Goal: Task Accomplishment & Management: Use online tool/utility

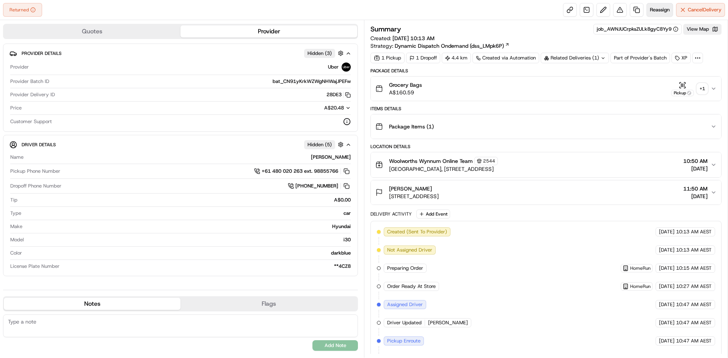
click at [657, 9] on span "Reassign" at bounding box center [660, 9] width 20 height 7
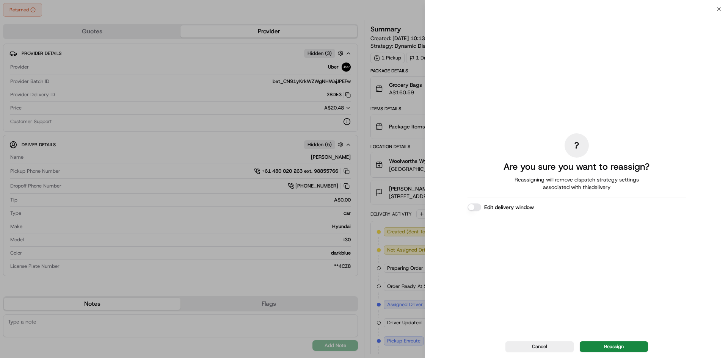
click at [471, 209] on button "Edit delivery window" at bounding box center [475, 208] width 14 height 8
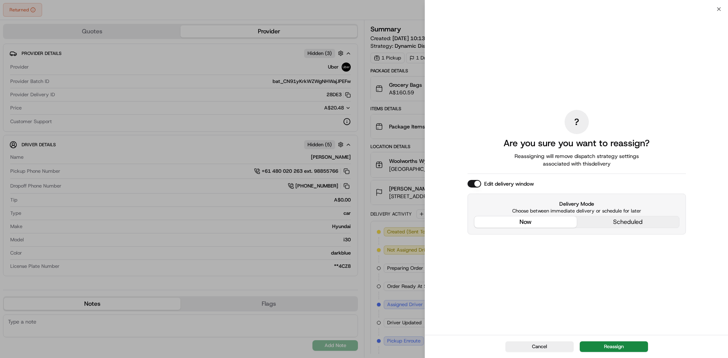
click at [523, 170] on div "? Are you sure you want to reassign? Reassigning will remove dispatch strategy …" at bounding box center [577, 172] width 218 height 323
click at [524, 223] on button "now" at bounding box center [526, 222] width 102 height 11
click at [611, 348] on button "Reassign" at bounding box center [614, 347] width 68 height 11
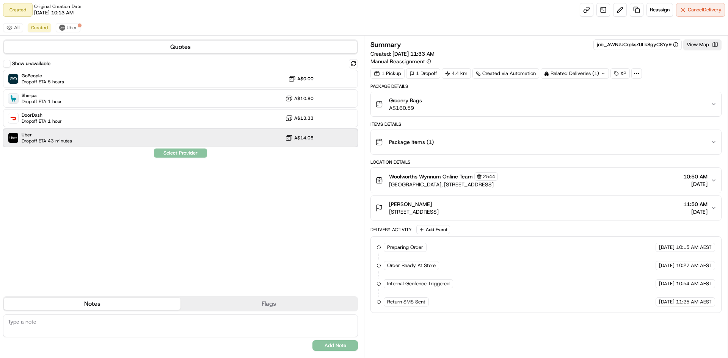
click at [52, 139] on span "Dropoff ETA 43 minutes" at bounding box center [47, 141] width 50 height 6
